Goal: Use online tool/utility

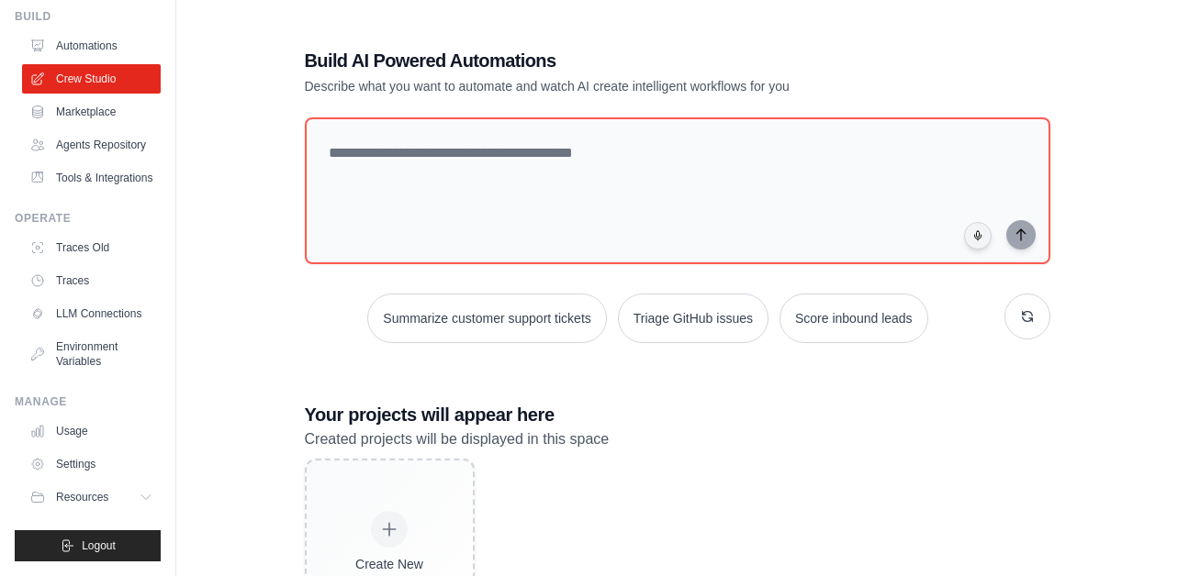
scroll to position [112, 0]
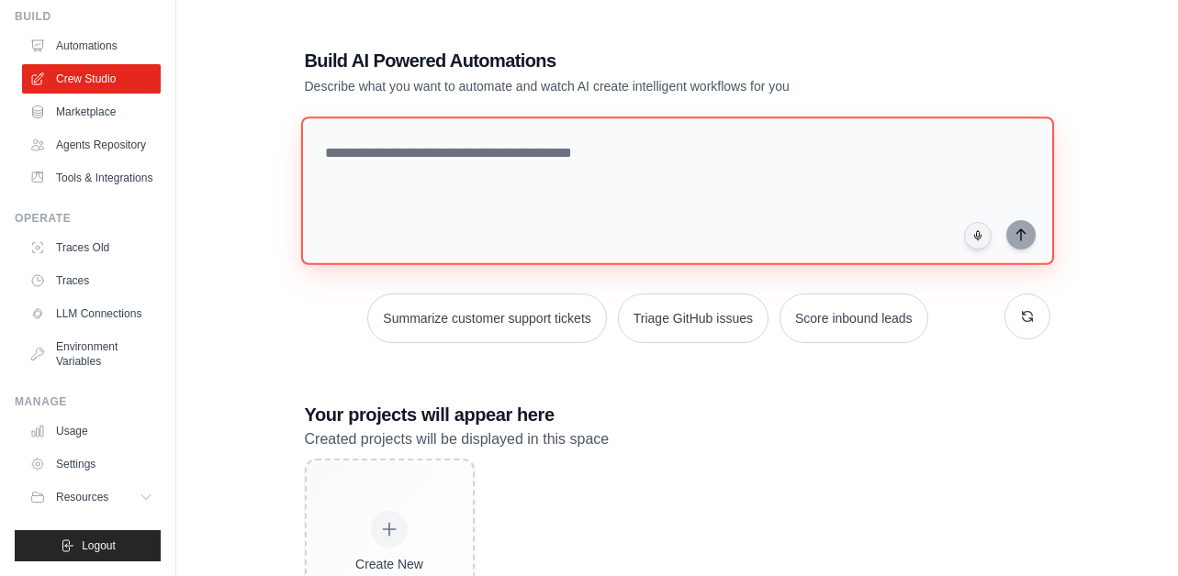
click at [377, 151] on textarea at bounding box center [676, 191] width 753 height 149
paste textarea "**********"
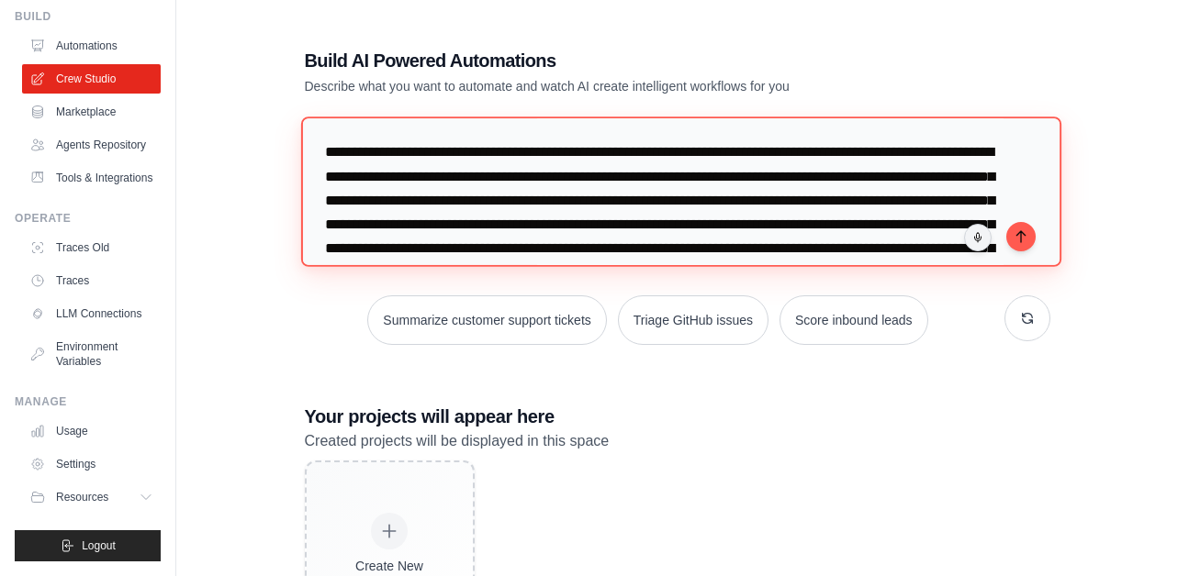
scroll to position [138, 0]
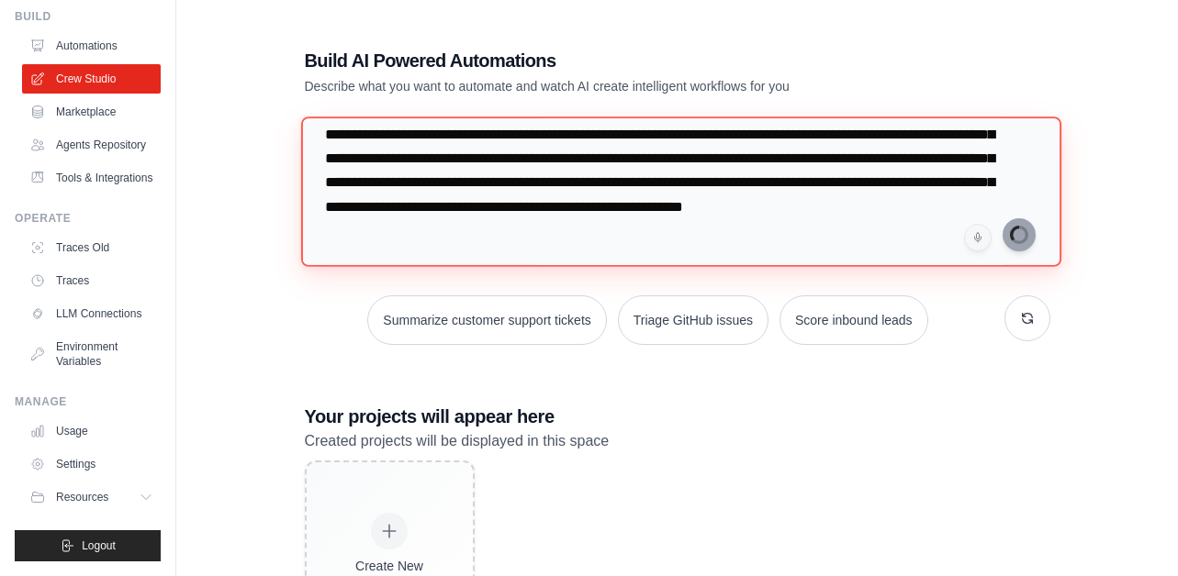
type textarea "**********"
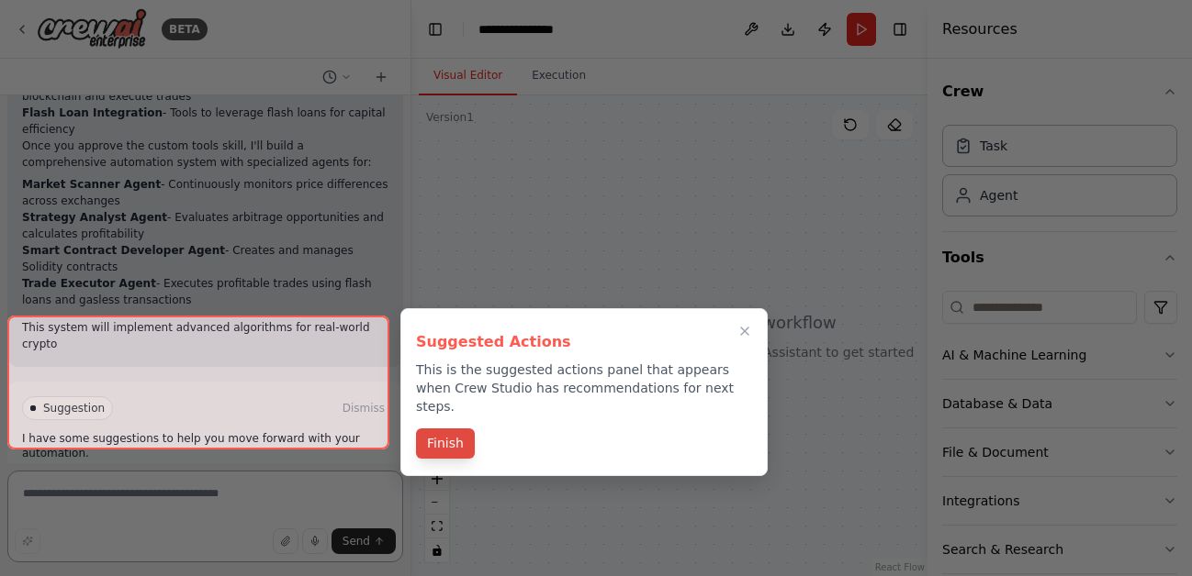
scroll to position [1404, 0]
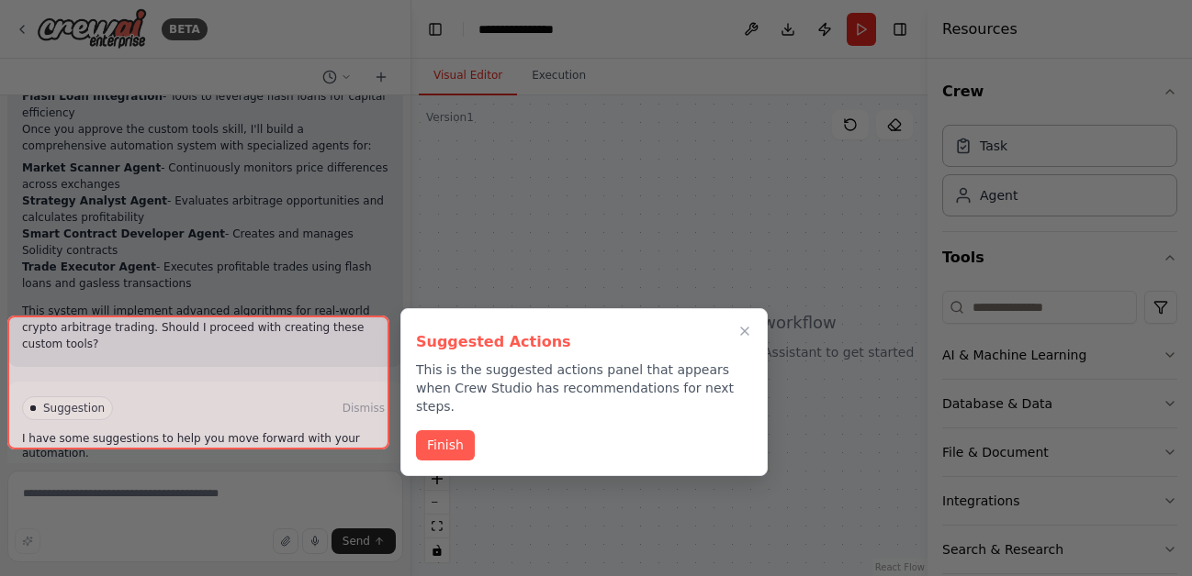
click at [207, 422] on div at bounding box center [198, 383] width 382 height 134
click at [442, 429] on button "Finish" at bounding box center [445, 444] width 59 height 30
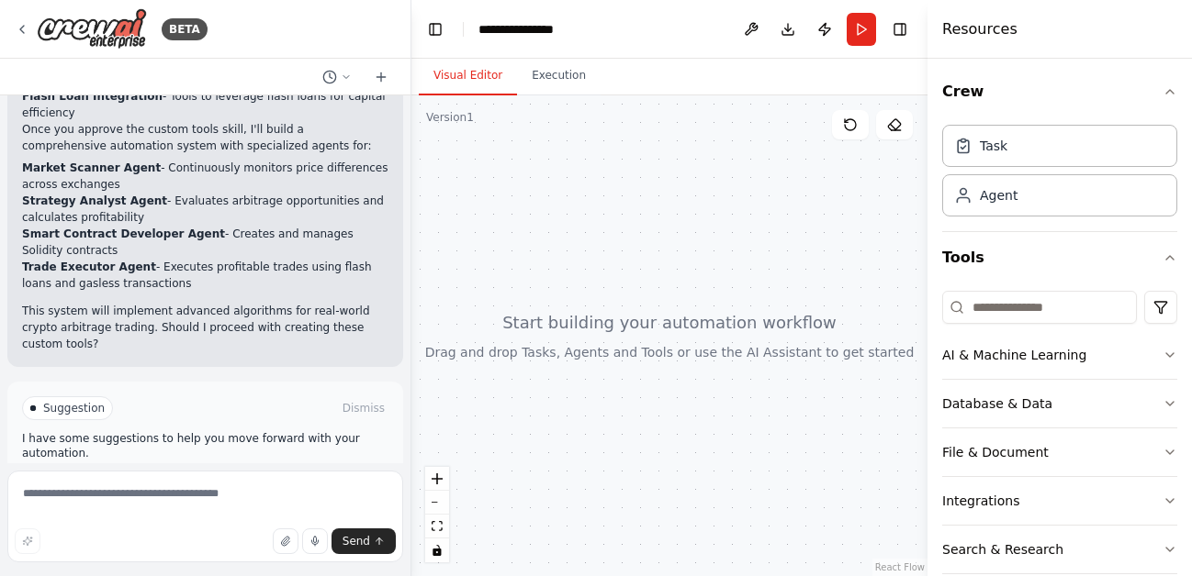
click at [234, 479] on span "Enable coding skills" at bounding box center [213, 486] width 108 height 15
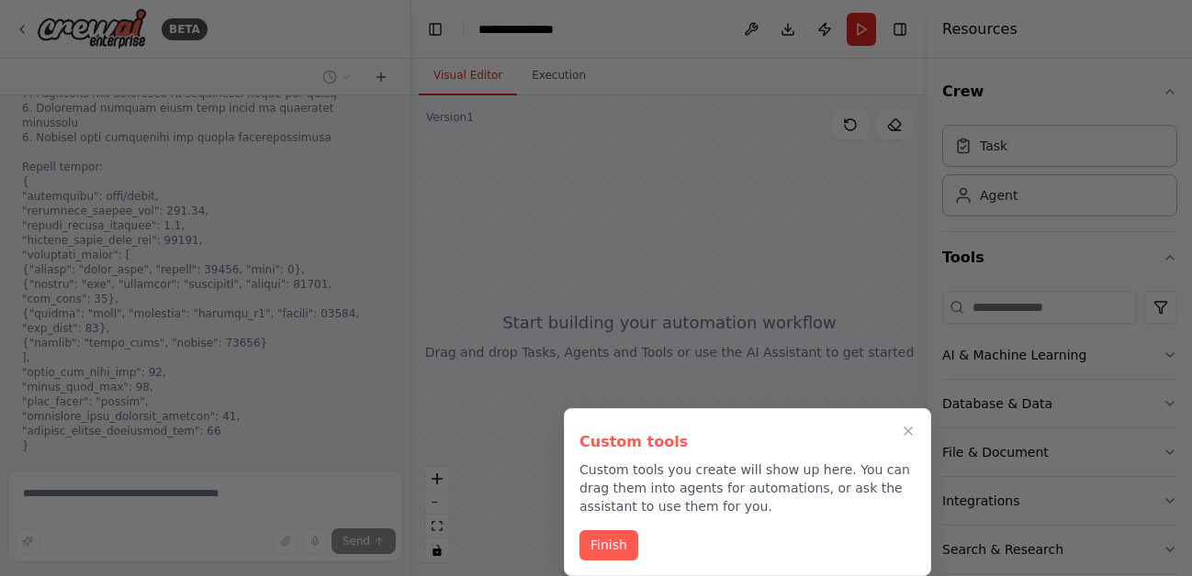
scroll to position [2800, 0]
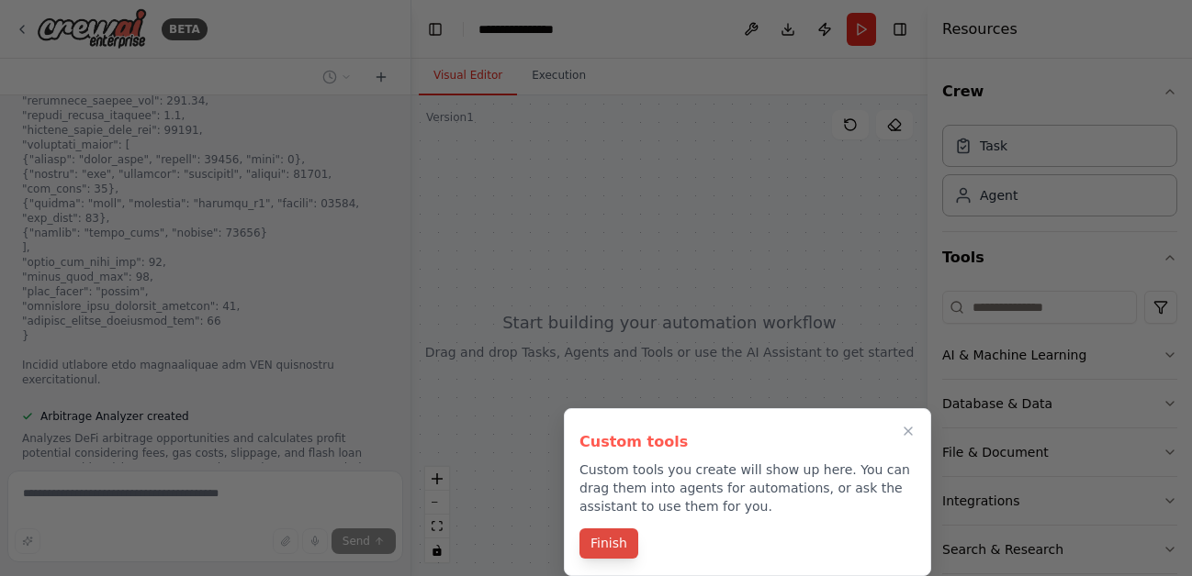
click at [618, 536] on button "Finish" at bounding box center [608, 544] width 59 height 30
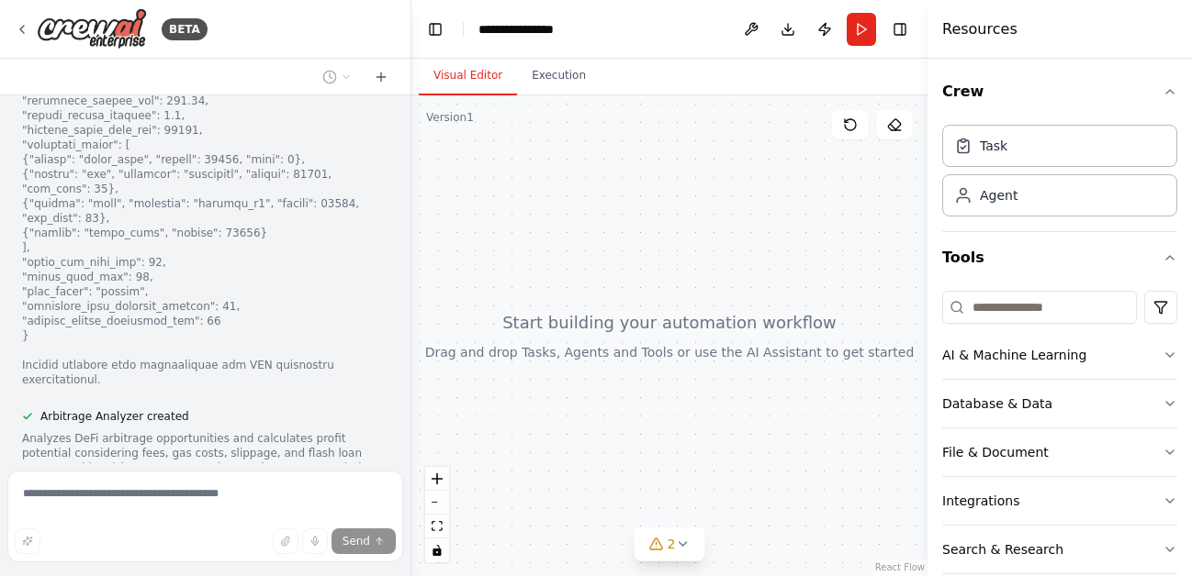
click at [618, 536] on div at bounding box center [669, 335] width 516 height 481
drag, startPoint x: 618, startPoint y: 536, endPoint x: 371, endPoint y: 310, distance: 334.6
click at [371, 409] on div "Arbitrage Analyzer created" at bounding box center [205, 416] width 366 height 15
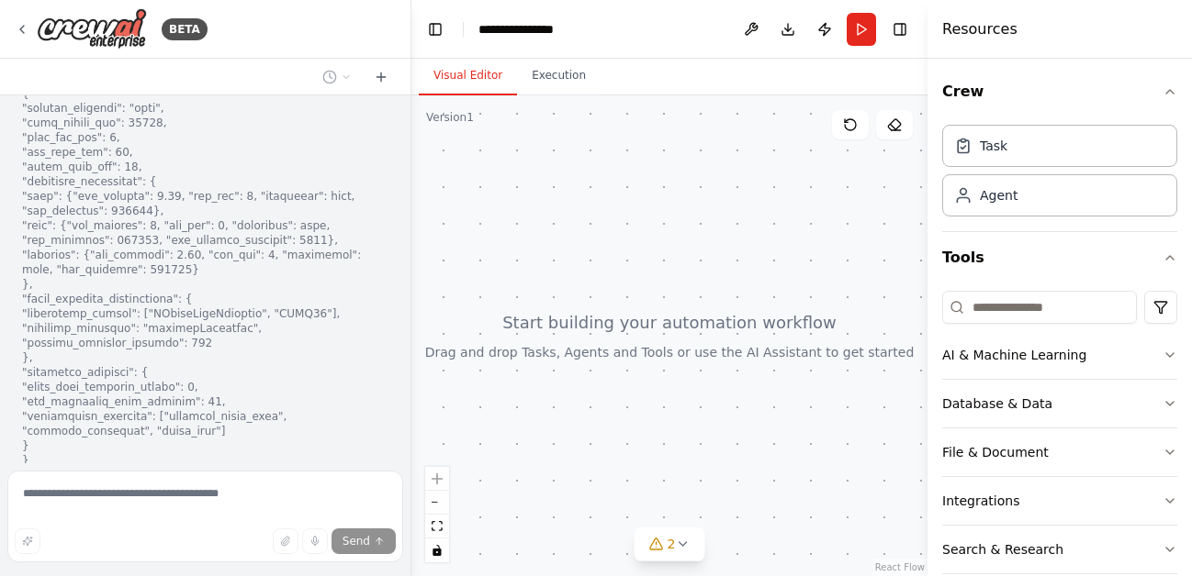
click at [371, 310] on div at bounding box center [205, 174] width 366 height 646
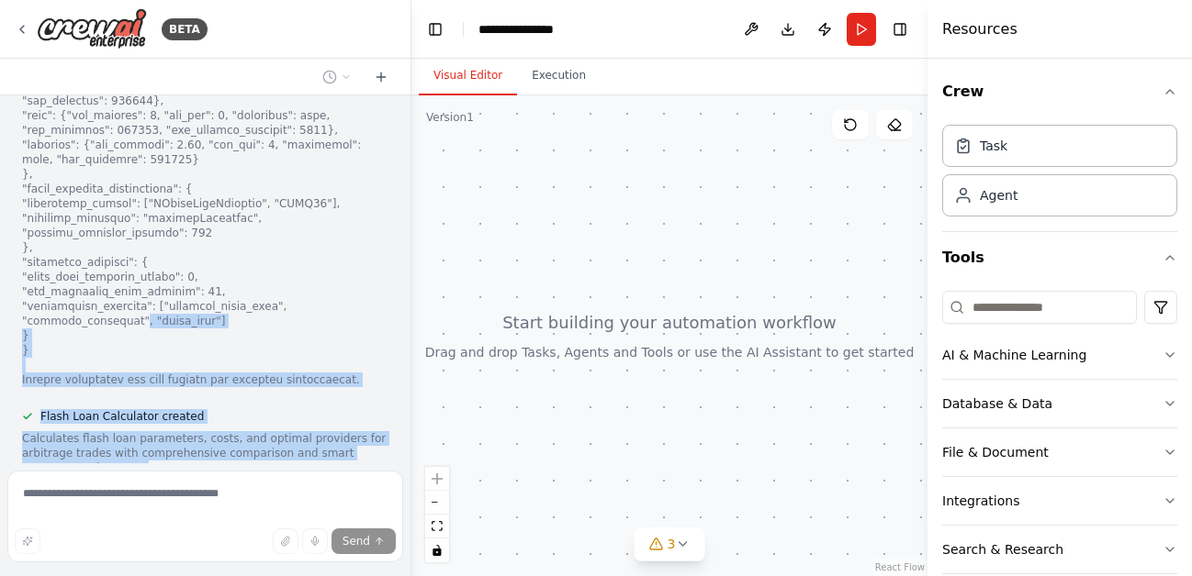
scroll to position [4379, 0]
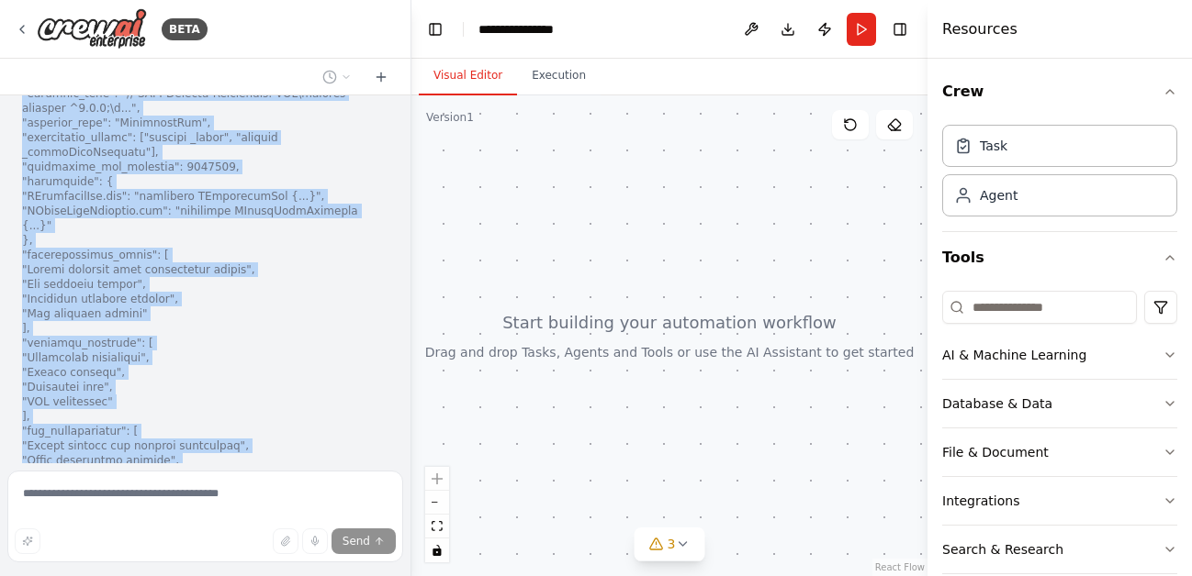
click at [371, 318] on div "▶ Thought process I'll help you build a comprehensive crypto arbitrage strategy…" at bounding box center [205, 279] width 410 height 368
click at [366, 313] on div at bounding box center [205, 159] width 366 height 793
